Goal: Information Seeking & Learning: Learn about a topic

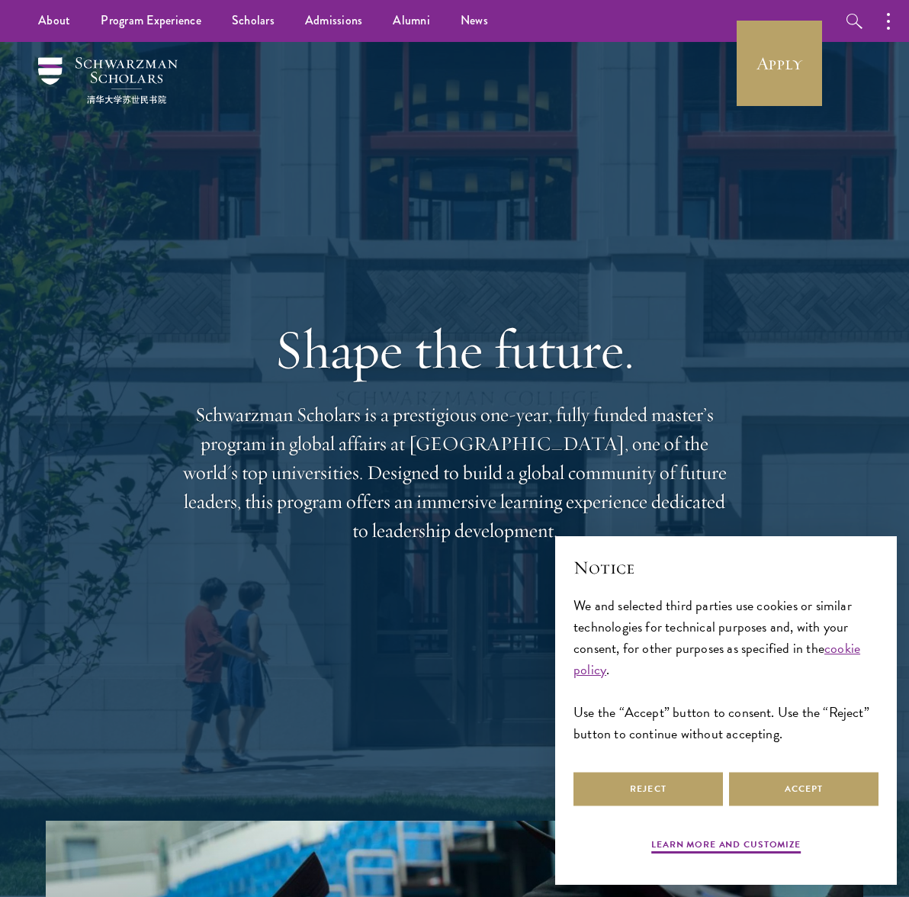
drag, startPoint x: 250, startPoint y: 423, endPoint x: 687, endPoint y: 523, distance: 448.2
click at [687, 523] on p "Schwarzman Scholars is a prestigious one-year, fully funded master’s program in…" at bounding box center [454, 472] width 549 height 145
drag, startPoint x: 687, startPoint y: 523, endPoint x: 545, endPoint y: 480, distance: 148.2
copy p "Schwarzman Scholars is a prestigious one-year, fully funded master’s program in…"
click at [628, 786] on button "Reject" at bounding box center [649, 789] width 150 height 34
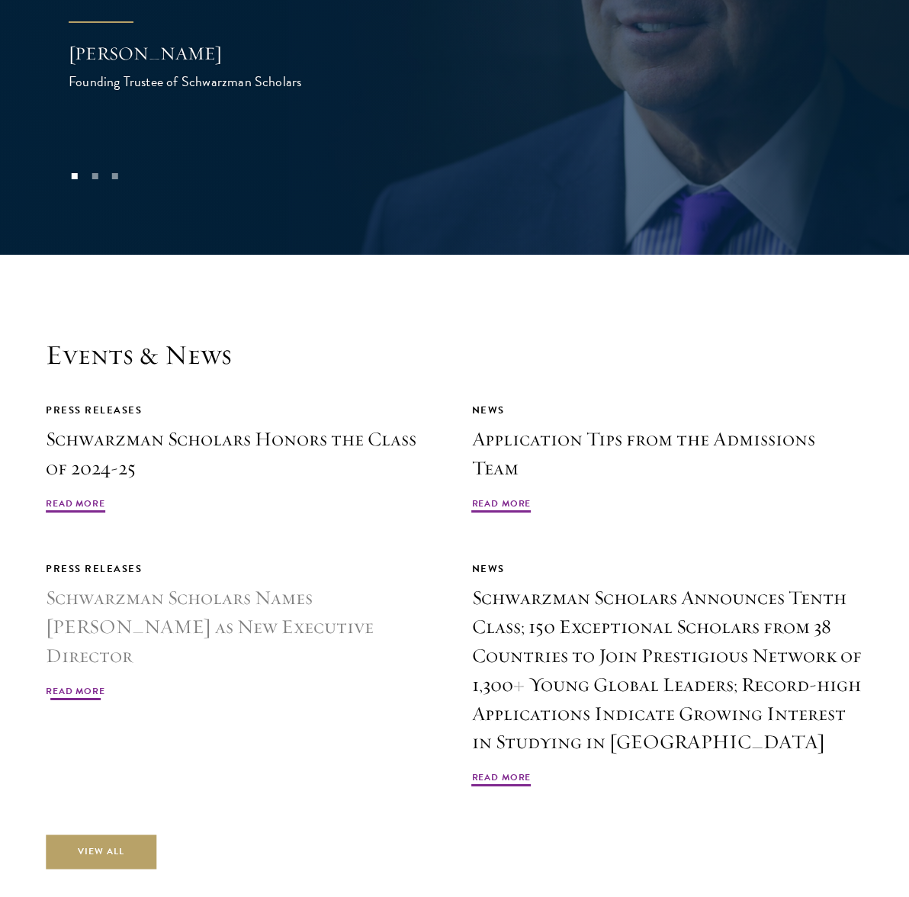
scroll to position [3509, 0]
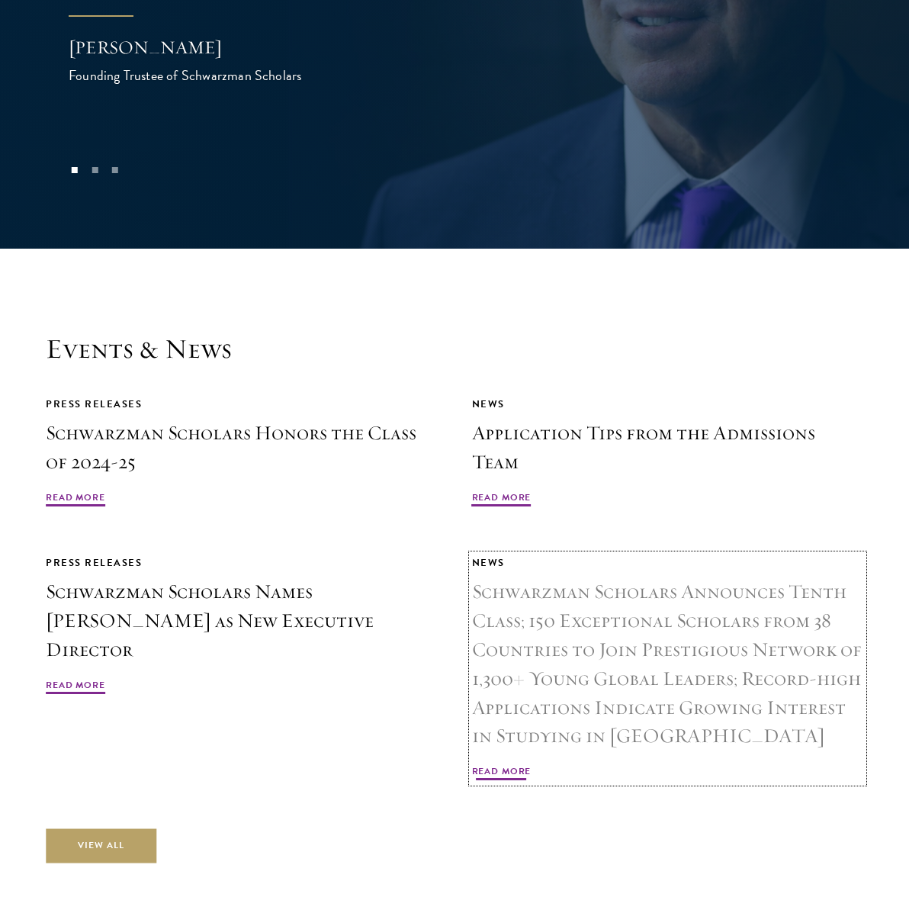
click at [600, 658] on h3 "Schwarzman Scholars Announces Tenth Class; 150 Exceptional Scholars from 38 Cou…" at bounding box center [668, 664] width 392 height 174
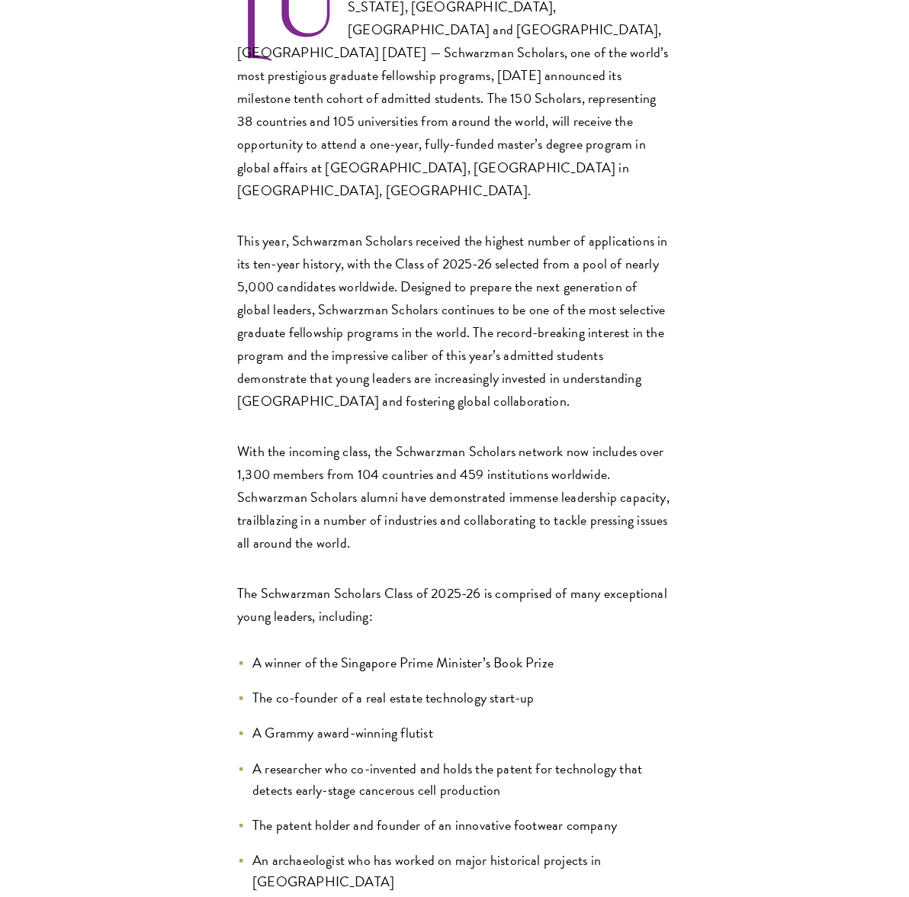
scroll to position [763, 0]
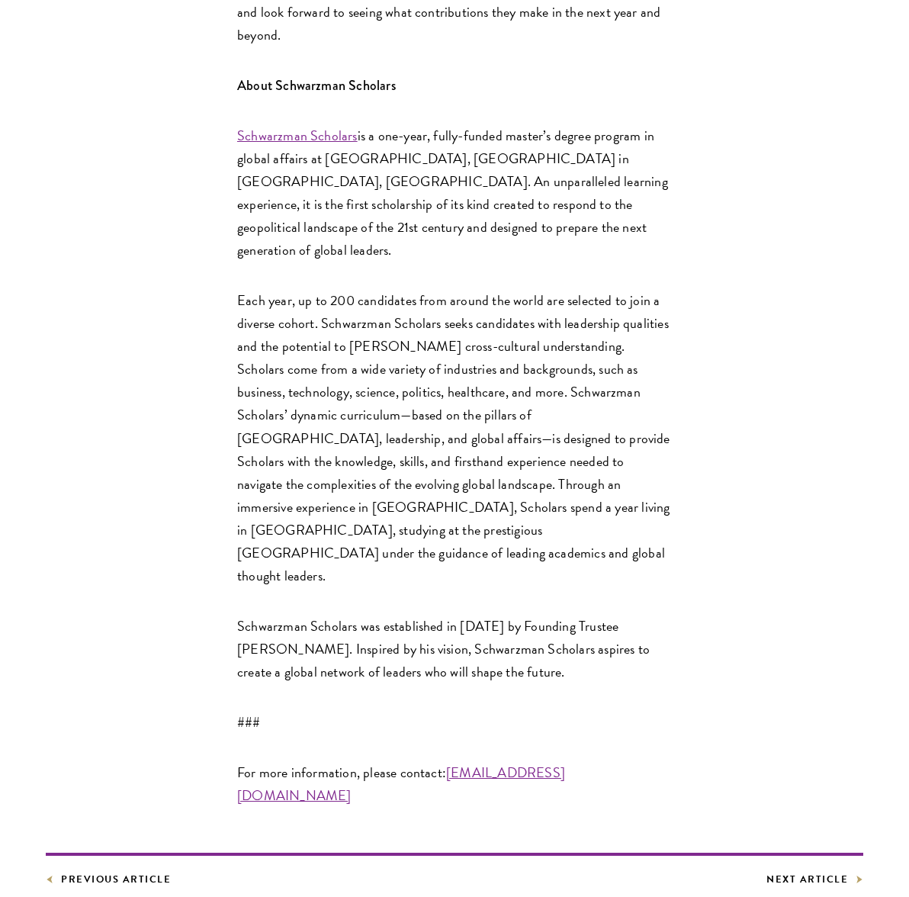
scroll to position [3204, 0]
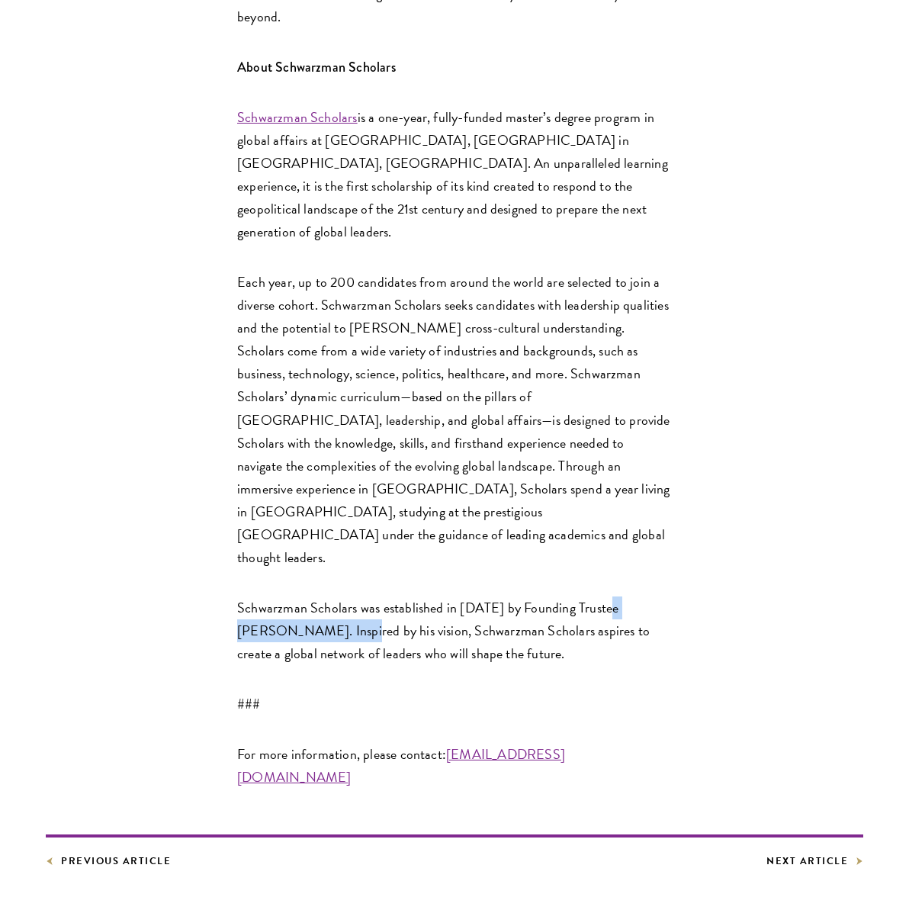
drag, startPoint x: 604, startPoint y: 425, endPoint x: 307, endPoint y: 450, distance: 297.8
click at [307, 597] on p "Schwarzman Scholars was established in 2013 by Founding Trustee Stephen A. Schw…" at bounding box center [454, 631] width 435 height 69
drag, startPoint x: 307, startPoint y: 450, endPoint x: 289, endPoint y: 451, distance: 18.3
copy p "Stephen A. Schwarzman."
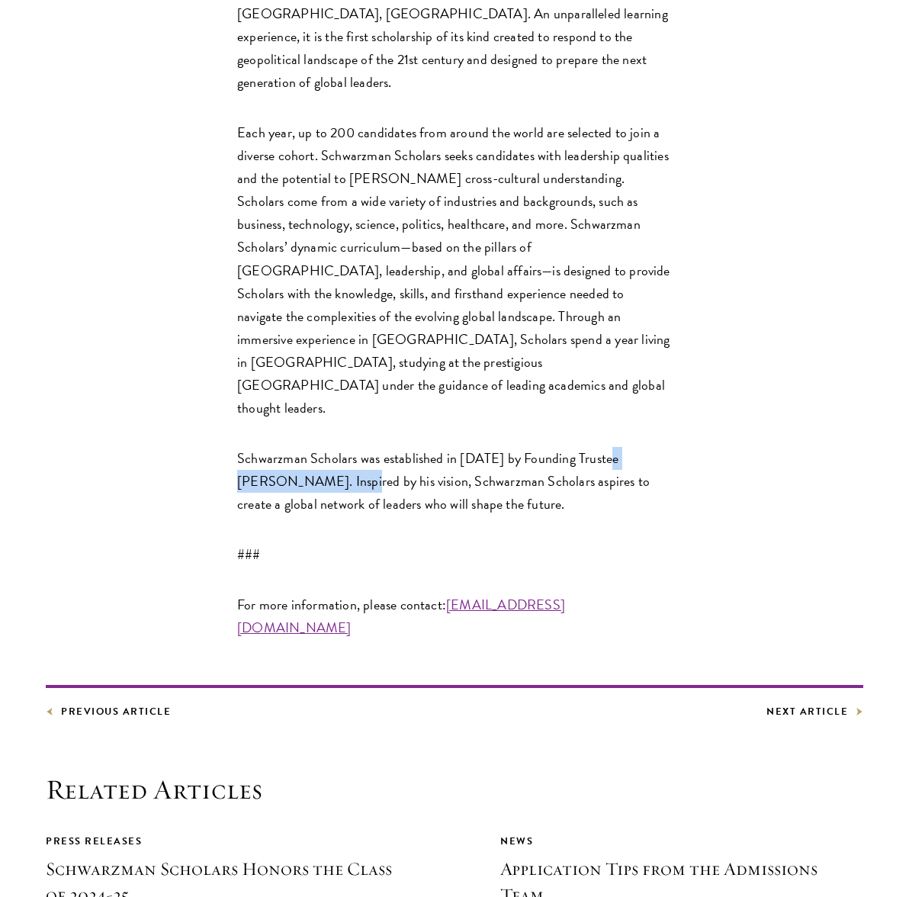
scroll to position [3433, 0]
